Goal: Navigation & Orientation: Find specific page/section

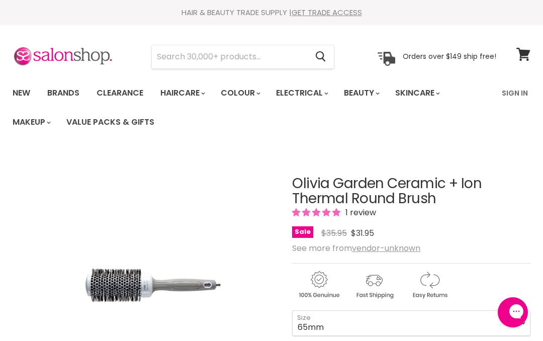
click at [63, 96] on link "Brands" at bounding box center [63, 92] width 47 height 21
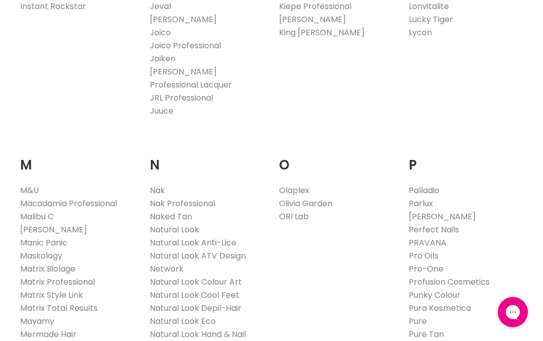
scroll to position [1041, 0]
click at [316, 197] on link "Olivia Garden" at bounding box center [305, 203] width 53 height 12
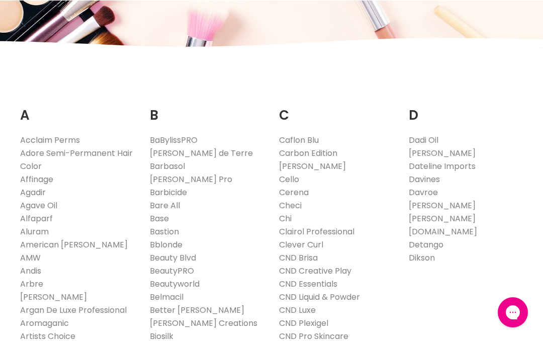
scroll to position [1085, 0]
